Goal: Task Accomplishment & Management: Manage account settings

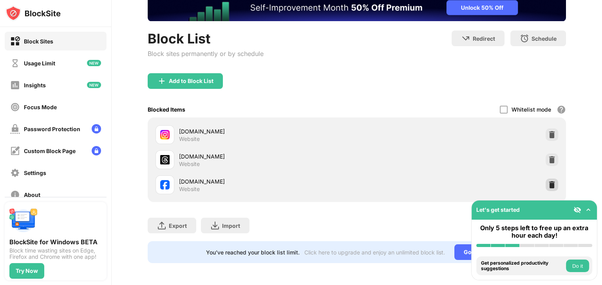
drag, startPoint x: 547, startPoint y: 179, endPoint x: 545, endPoint y: 174, distance: 4.6
click at [548, 181] on img at bounding box center [552, 185] width 8 height 8
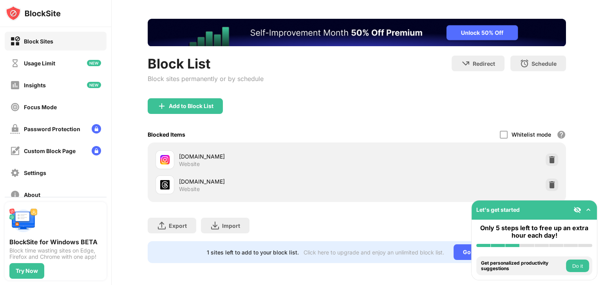
scroll to position [37, 0]
